Goal: Task Accomplishment & Management: Complete application form

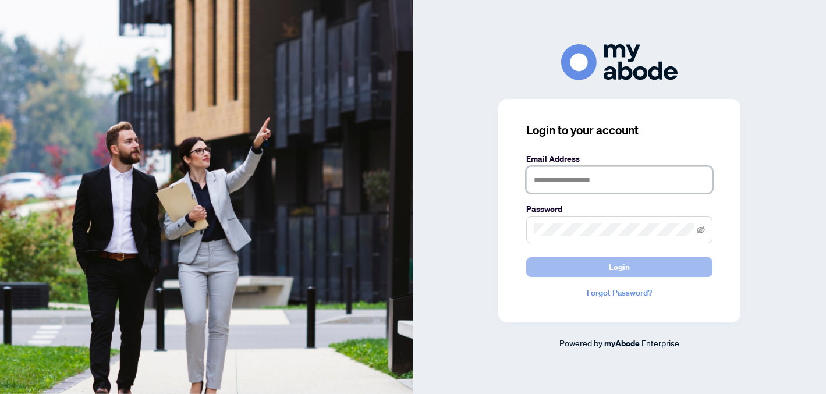
type input "**********"
click at [576, 264] on button "Login" at bounding box center [619, 267] width 186 height 20
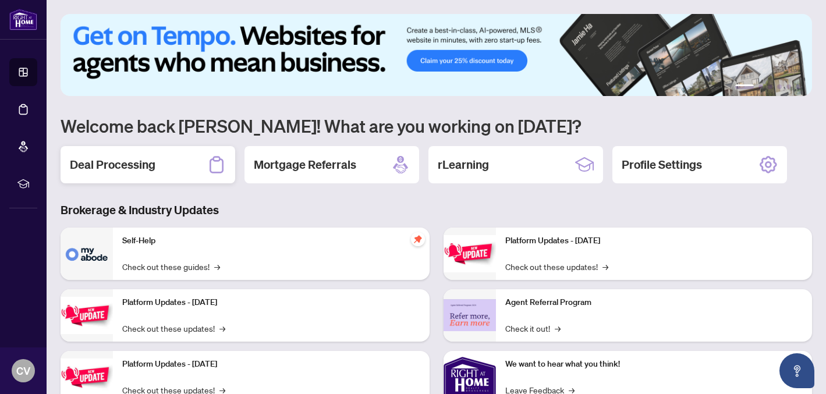
click at [155, 169] on h2 "Deal Processing" at bounding box center [113, 165] width 86 height 16
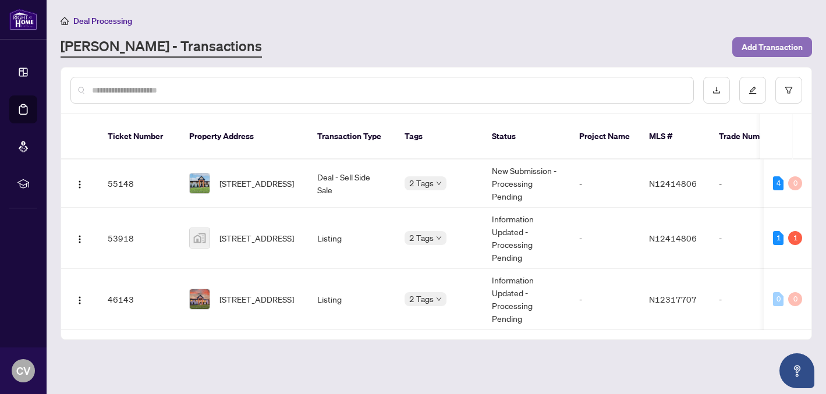
click at [774, 47] on span "Add Transaction" at bounding box center [772, 47] width 61 height 19
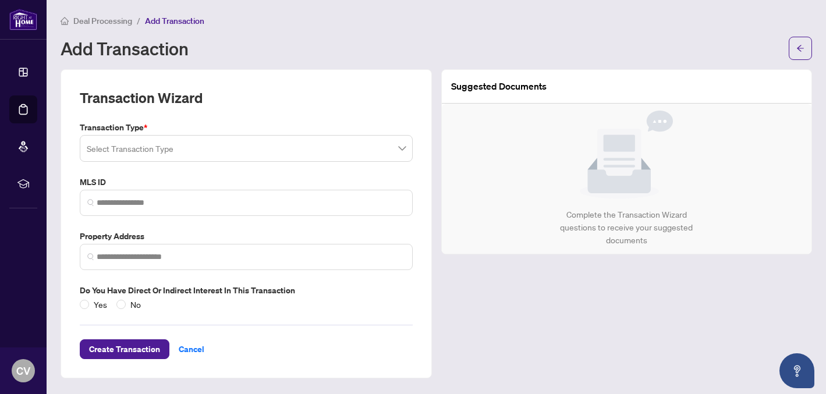
click at [272, 141] on input "search" at bounding box center [241, 150] width 309 height 26
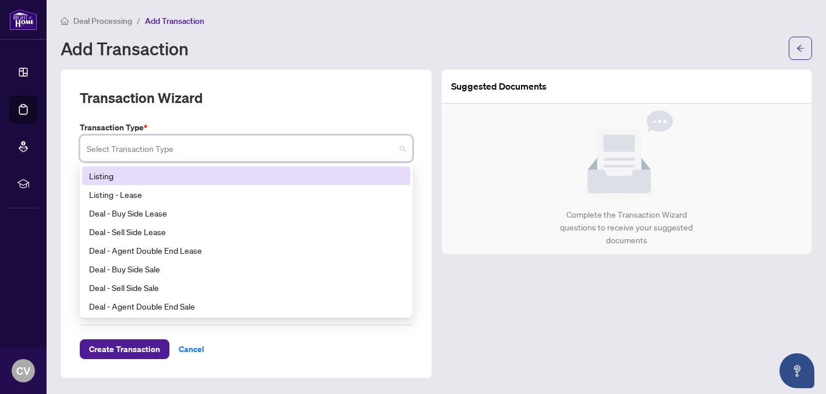
click at [339, 14] on div "Deal Processing / Add Transaction" at bounding box center [437, 20] width 752 height 13
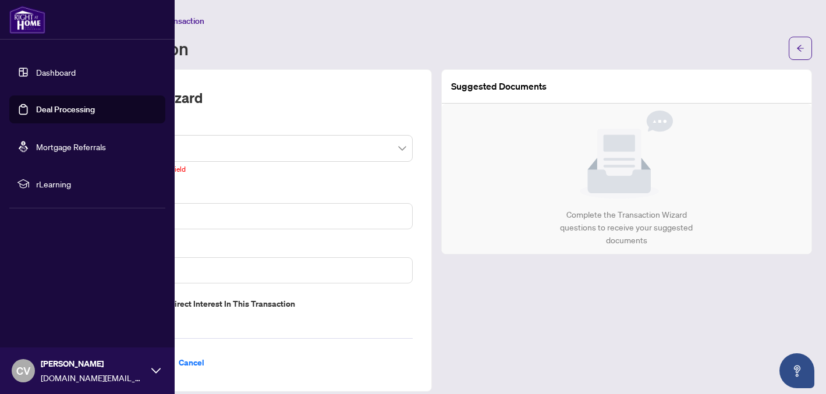
click at [61, 70] on link "Dashboard" at bounding box center [56, 72] width 40 height 10
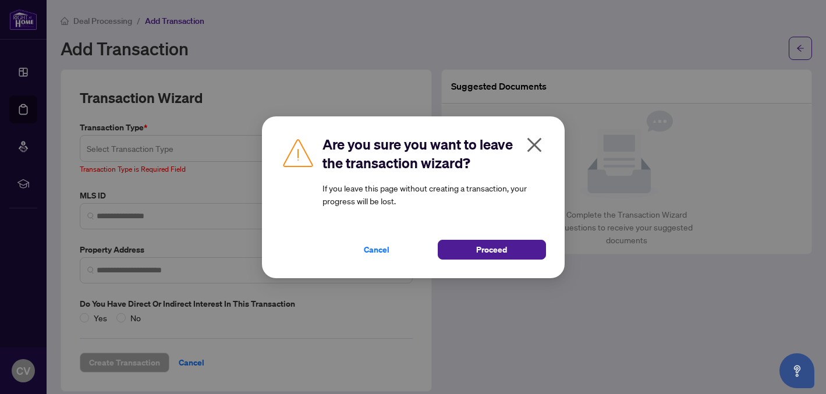
click at [537, 140] on icon "close" at bounding box center [534, 145] width 19 height 19
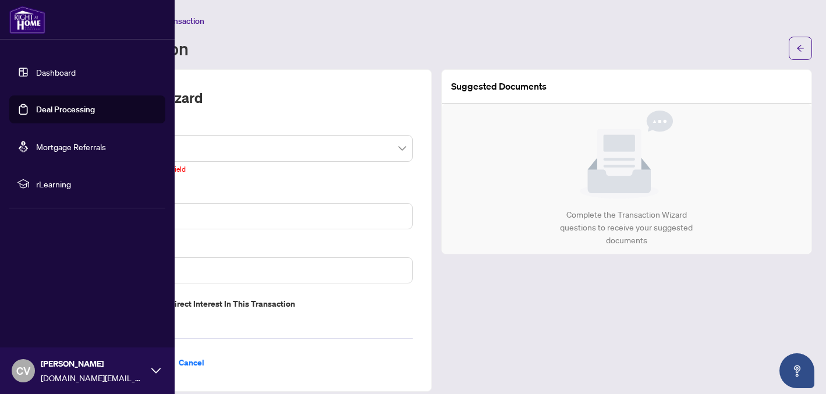
click at [36, 69] on link "Dashboard" at bounding box center [56, 72] width 40 height 10
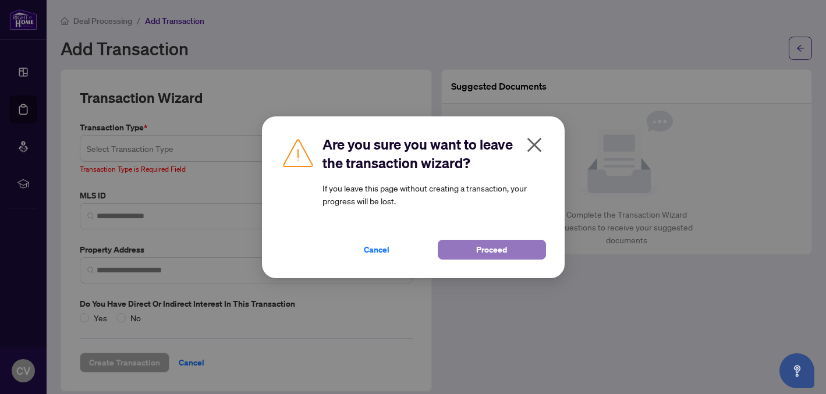
click at [481, 252] on span "Proceed" at bounding box center [491, 249] width 31 height 19
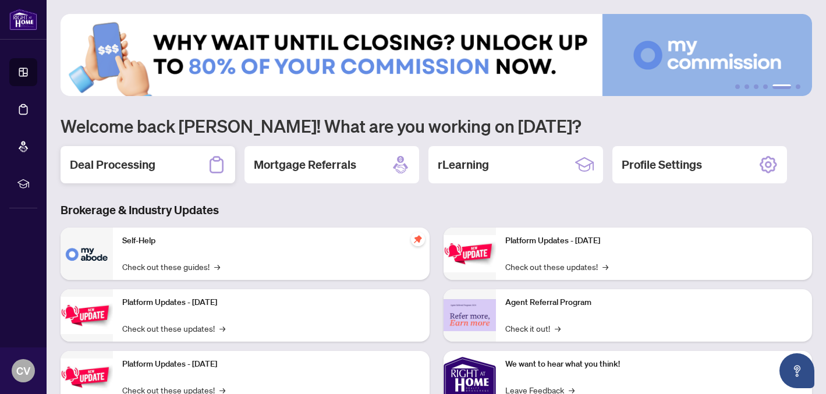
click at [157, 163] on div "Deal Processing" at bounding box center [148, 164] width 175 height 37
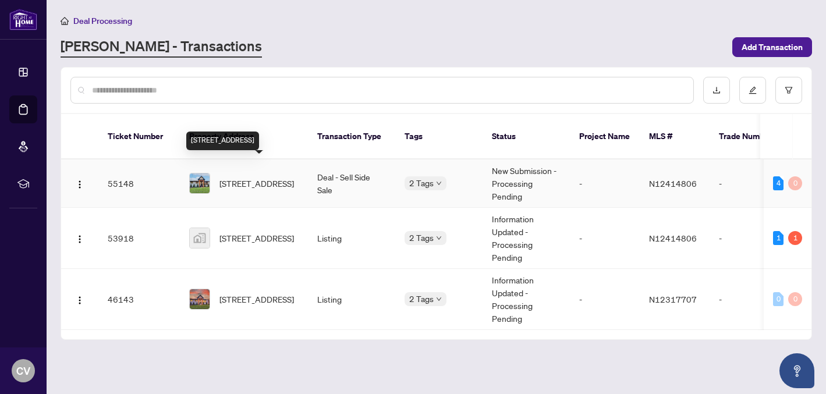
click at [260, 177] on span "[STREET_ADDRESS]" at bounding box center [256, 183] width 75 height 13
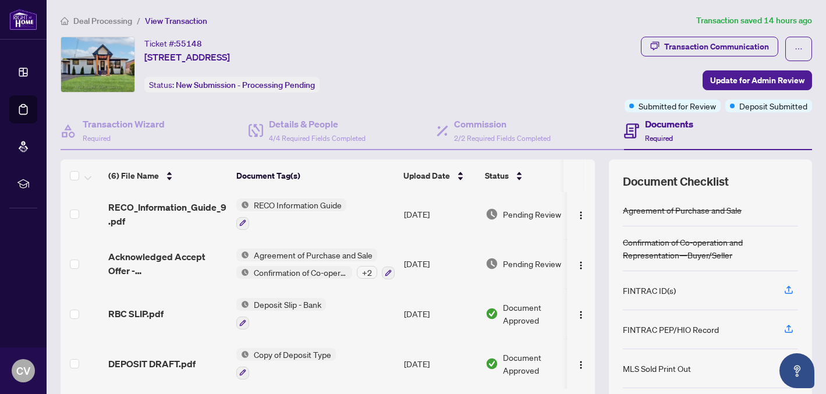
scroll to position [93, 0]
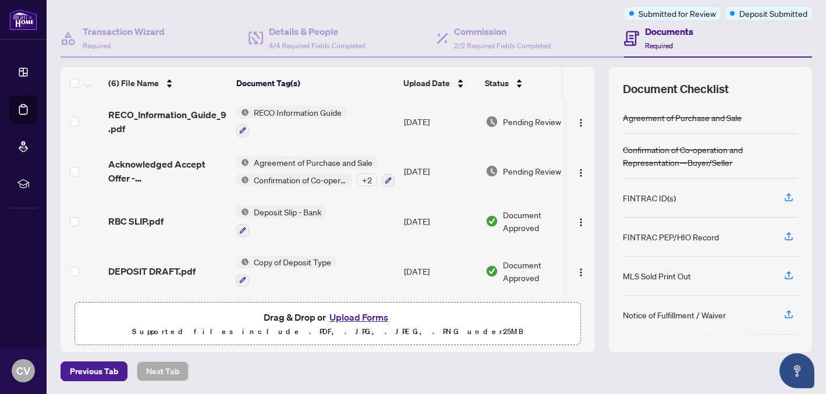
click at [350, 315] on button "Upload Forms" at bounding box center [359, 317] width 66 height 15
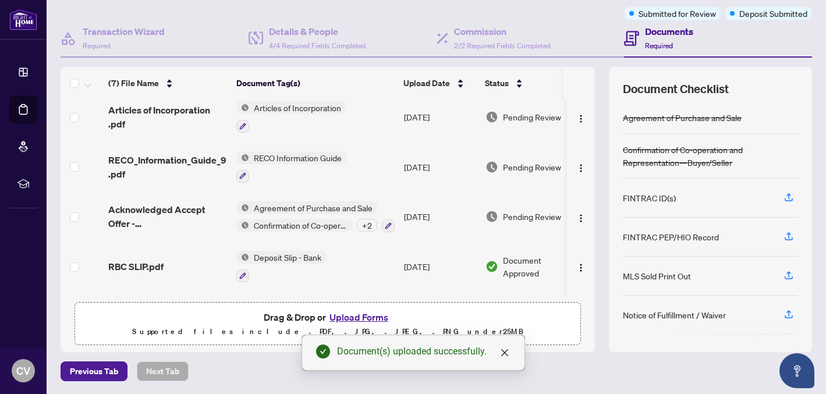
scroll to position [0, 0]
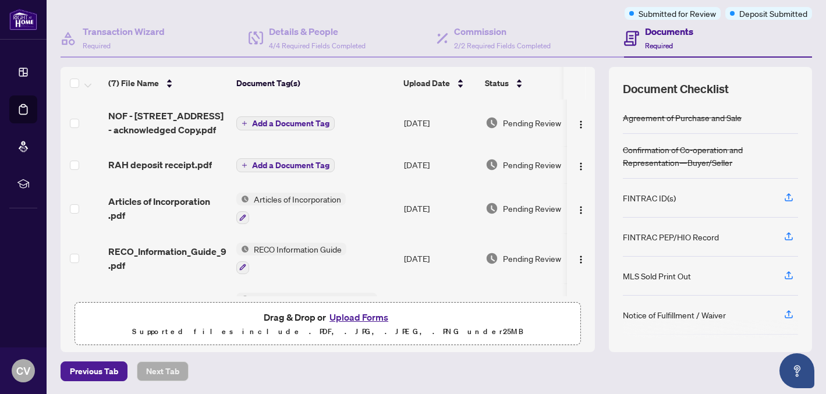
click at [290, 124] on span "Add a Document Tag" at bounding box center [290, 123] width 77 height 8
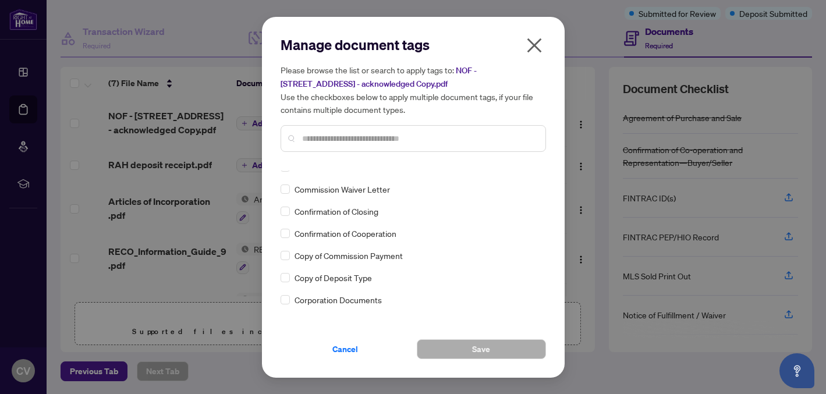
scroll to position [794, 0]
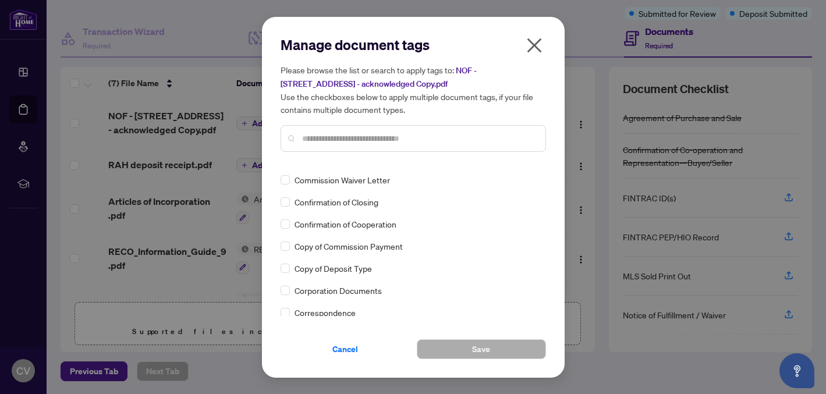
click at [327, 134] on input "text" at bounding box center [419, 138] width 234 height 13
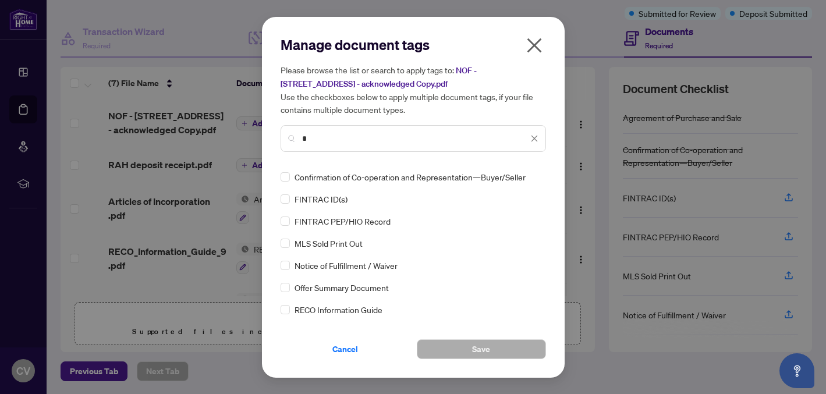
scroll to position [0, 0]
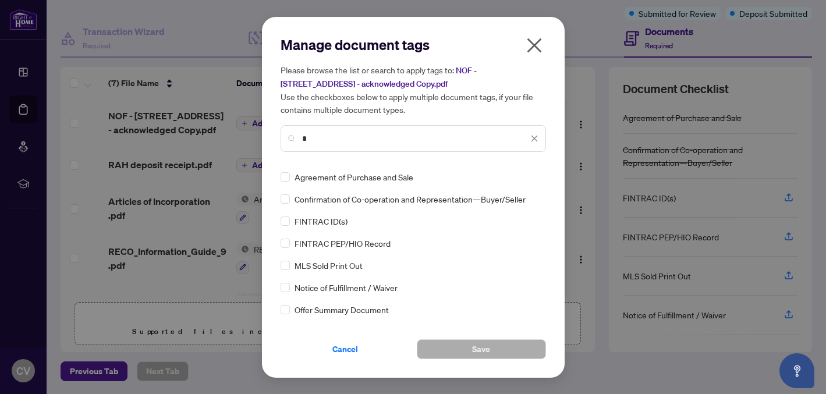
type input "*"
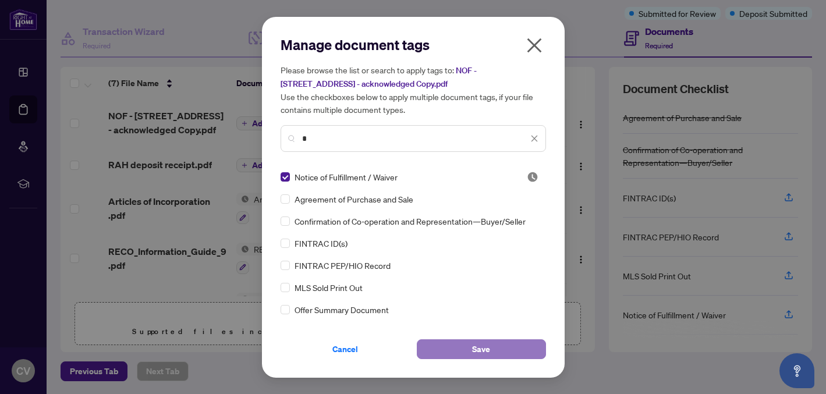
click at [479, 348] on span "Save" at bounding box center [481, 349] width 18 height 19
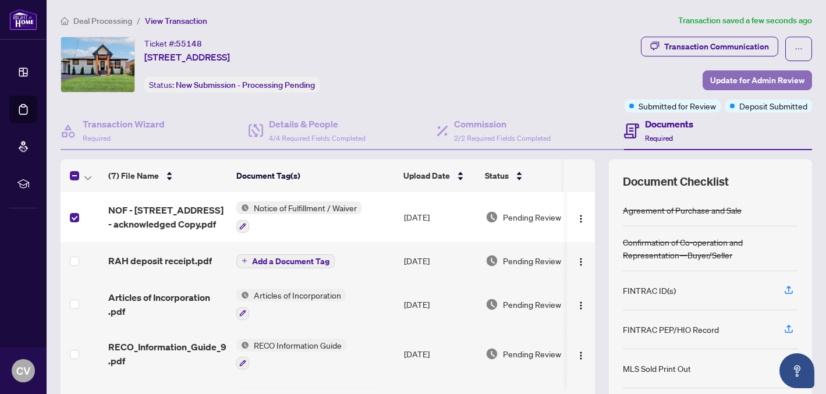
click at [732, 74] on span "Update for Admin Review" at bounding box center [757, 80] width 94 height 19
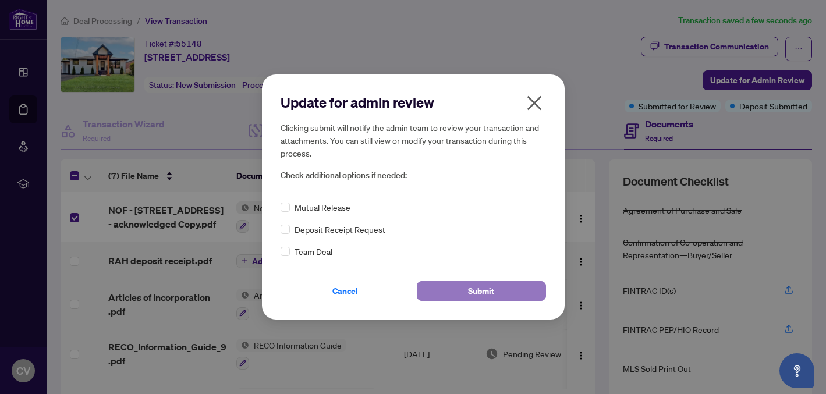
click at [451, 293] on button "Submit" at bounding box center [481, 291] width 129 height 20
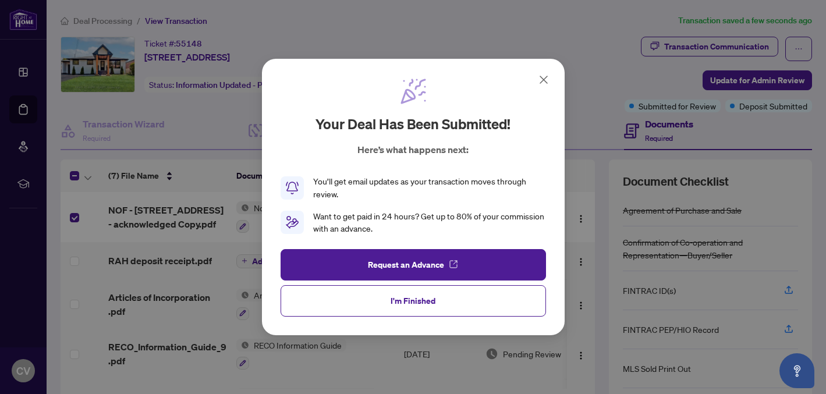
click at [544, 79] on icon at bounding box center [543, 79] width 7 height 7
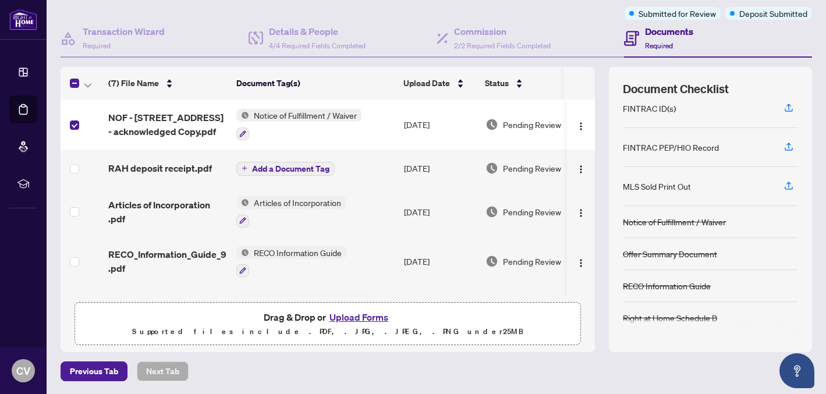
scroll to position [89, 0]
click at [350, 316] on button "Upload Forms" at bounding box center [359, 317] width 66 height 15
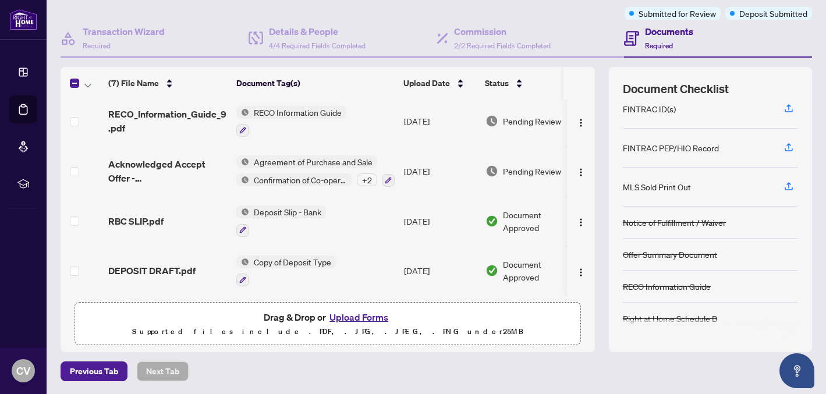
scroll to position [139, 0]
click at [356, 318] on button "Upload Forms" at bounding box center [359, 317] width 66 height 15
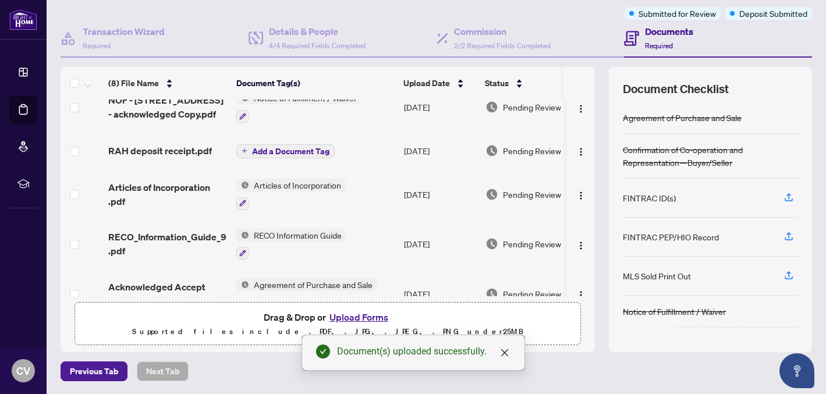
scroll to position [0, 0]
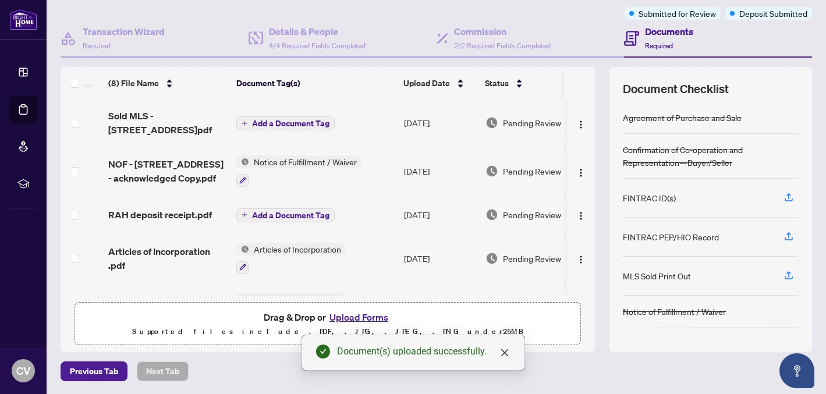
click at [254, 119] on span "Add a Document Tag" at bounding box center [290, 123] width 77 height 8
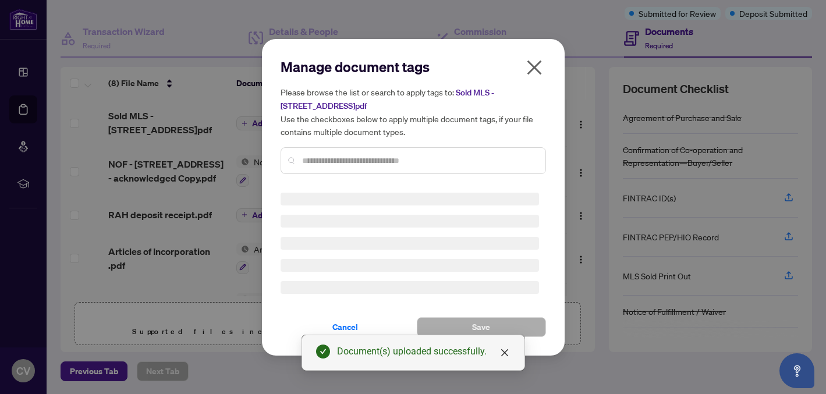
click at [325, 162] on div "Manage document tags Please browse the list or search to apply tags to: Sold ML…" at bounding box center [413, 197] width 265 height 279
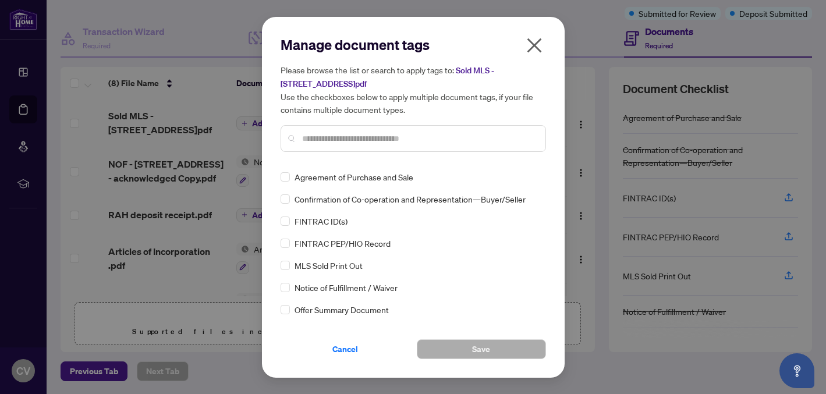
click at [318, 141] on input "text" at bounding box center [419, 138] width 234 height 13
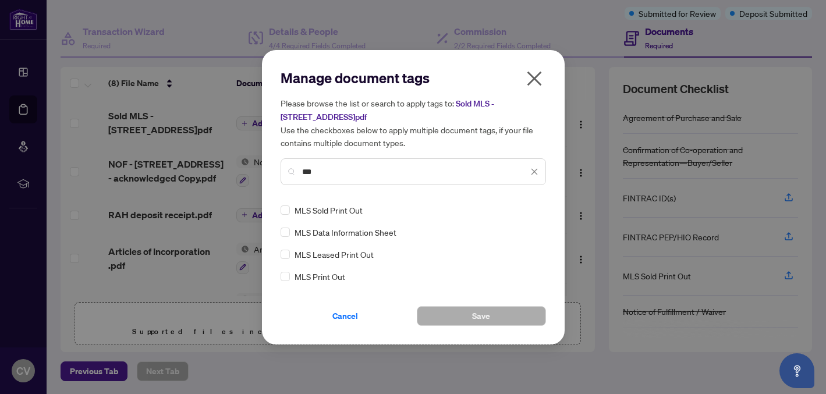
type input "***"
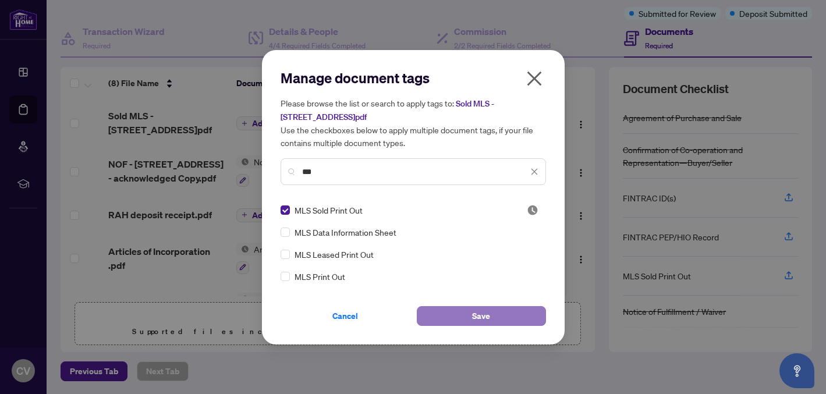
click at [440, 314] on button "Save" at bounding box center [481, 316] width 129 height 20
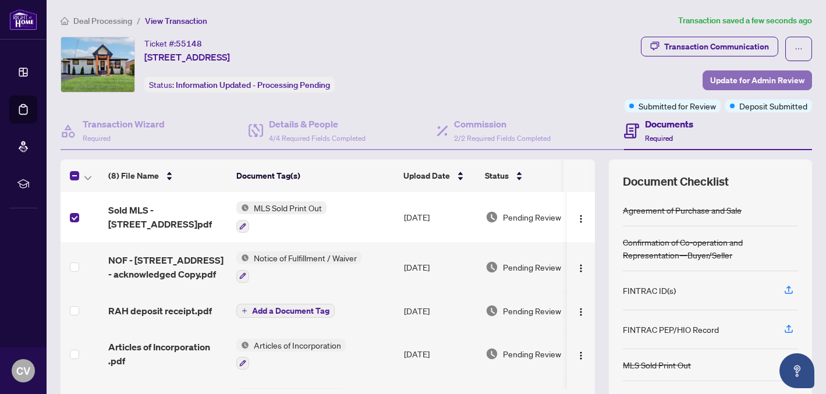
click at [737, 80] on span "Update for Admin Review" at bounding box center [757, 80] width 94 height 19
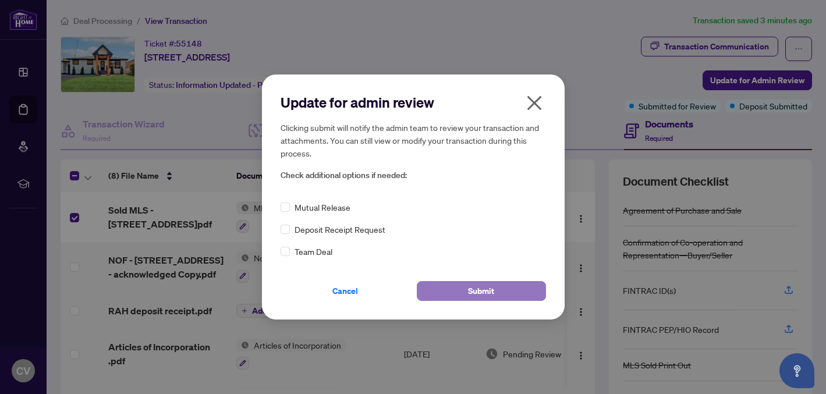
click at [486, 292] on span "Submit" at bounding box center [481, 291] width 26 height 19
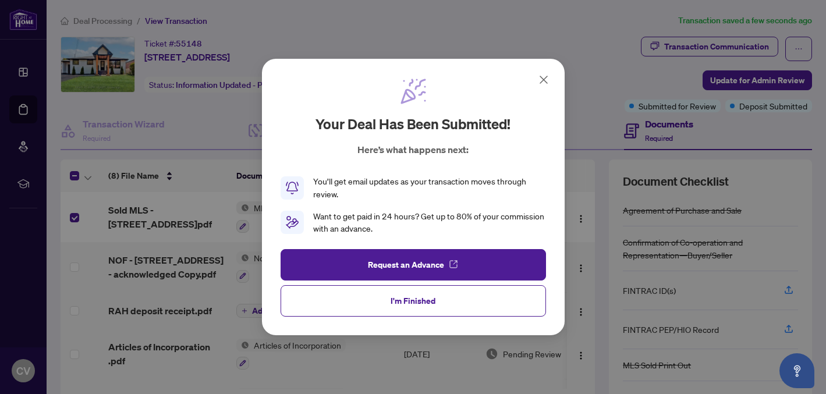
click at [544, 77] on icon at bounding box center [543, 79] width 7 height 7
